Goal: Task Accomplishment & Management: Use online tool/utility

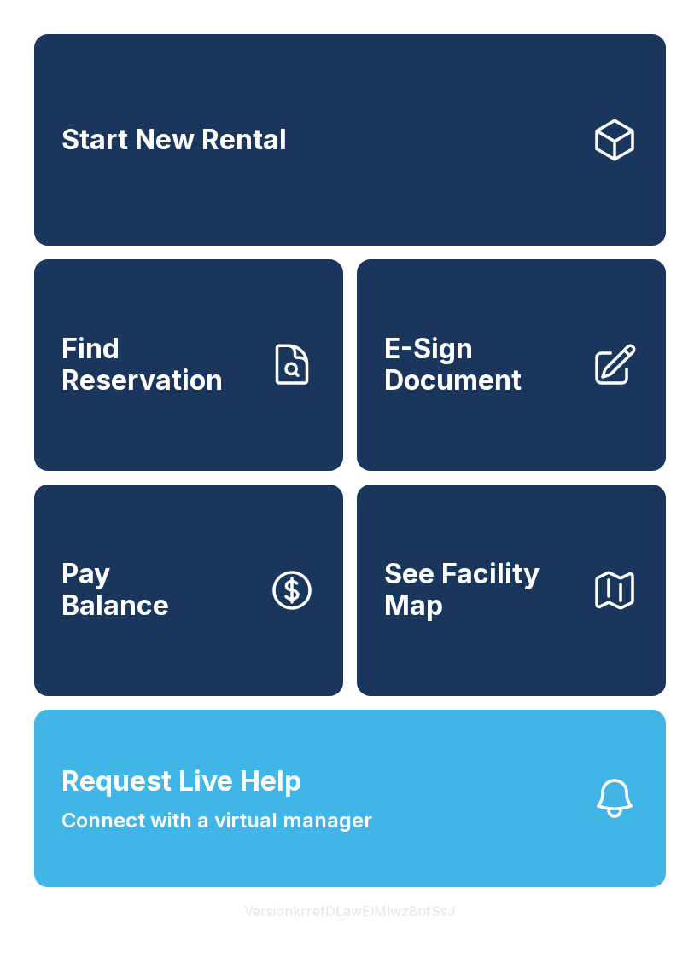
click at [493, 442] on link "E-Sign Document" at bounding box center [511, 365] width 309 height 212
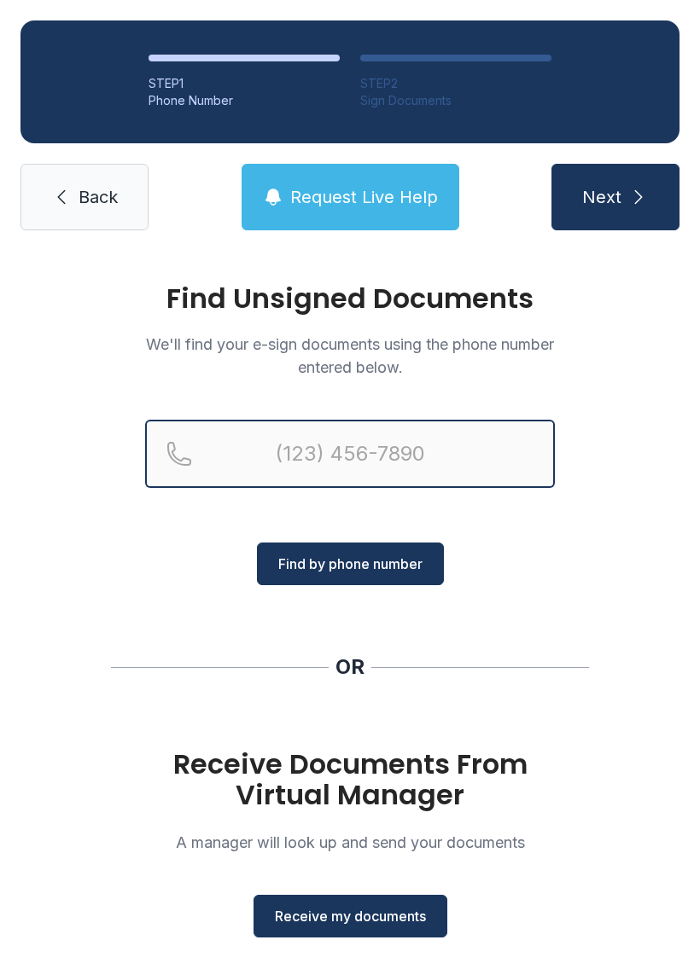
click at [299, 456] on input "Reservation phone number" at bounding box center [350, 454] width 410 height 68
type input "[PHONE_NUMBER]"
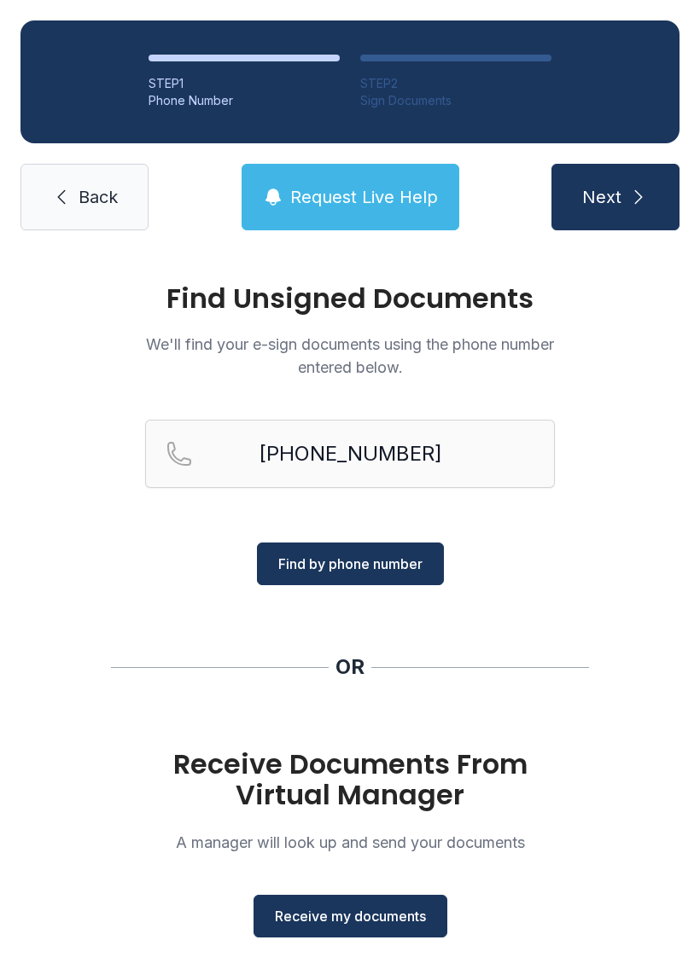
click at [417, 571] on span "Find by phone number" at bounding box center [350, 564] width 144 height 20
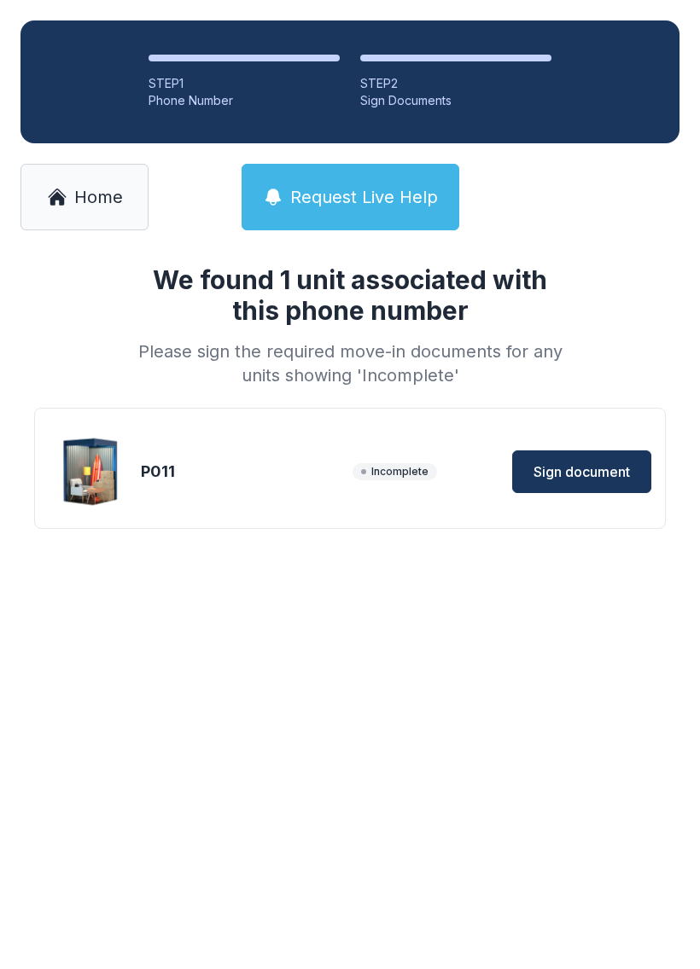
click at [604, 483] on button "Sign document" at bounding box center [581, 471] width 139 height 43
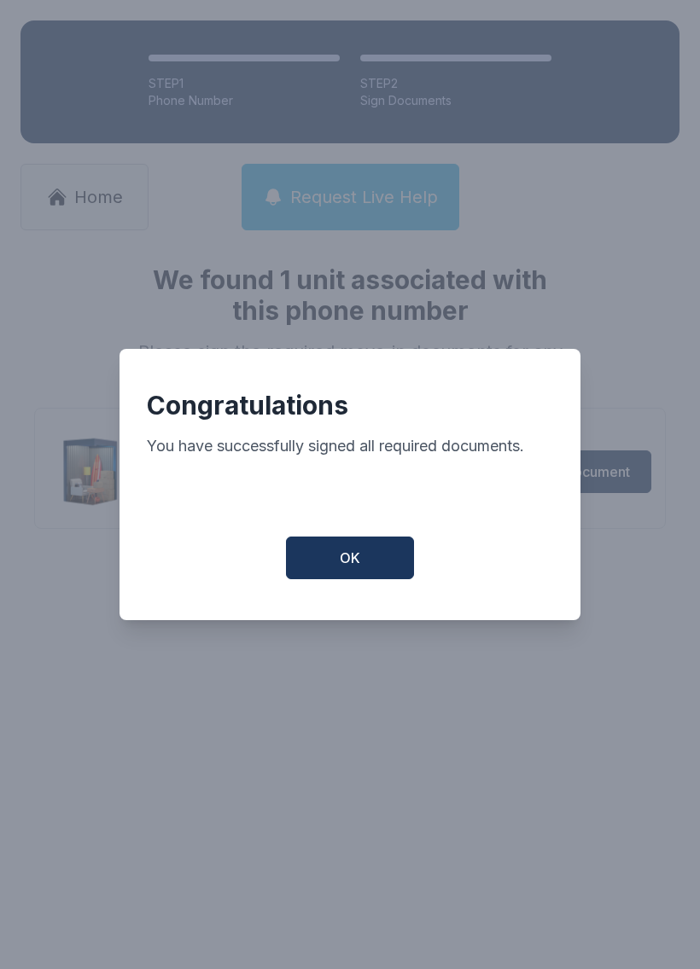
click at [333, 560] on button "OK" at bounding box center [350, 558] width 128 height 43
